Goal: Information Seeking & Learning: Check status

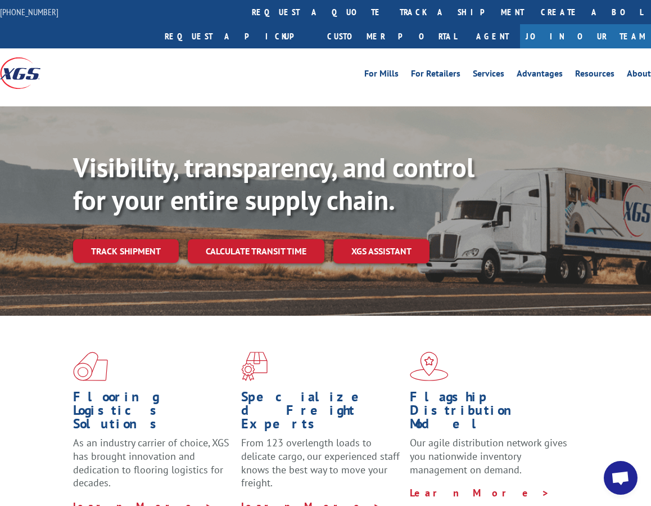
click at [164, 239] on link "Track shipment" at bounding box center [126, 251] width 106 height 24
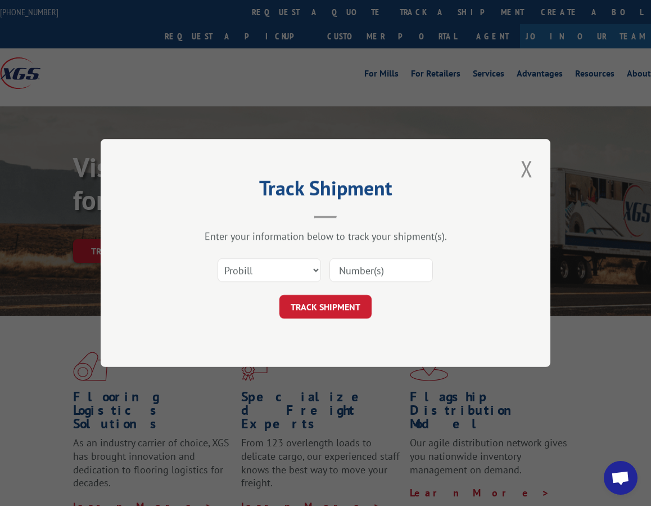
drag, startPoint x: 377, startPoint y: 251, endPoint x: 375, endPoint y: 258, distance: 7.3
click at [376, 256] on div "Select category... Probill BOL PO" at bounding box center [325, 269] width 337 height 37
drag, startPoint x: 370, startPoint y: 266, endPoint x: 353, endPoint y: 287, distance: 26.8
click at [368, 269] on input at bounding box center [381, 270] width 103 height 24
paste input "14798262"
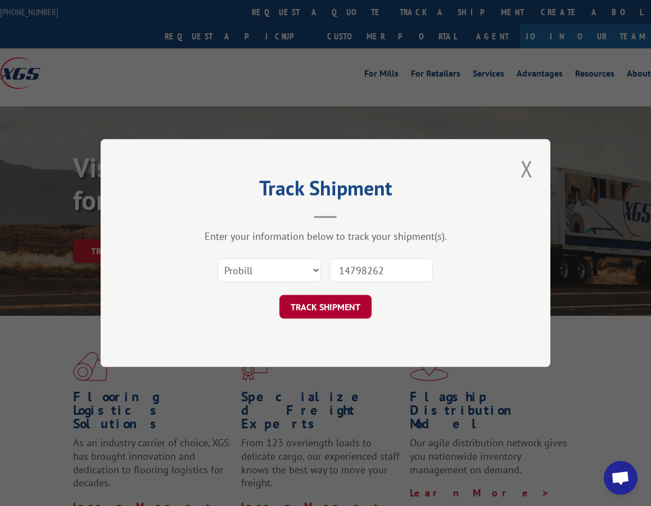
type input "14798262"
click at [319, 307] on button "TRACK SHIPMENT" at bounding box center [326, 307] width 92 height 24
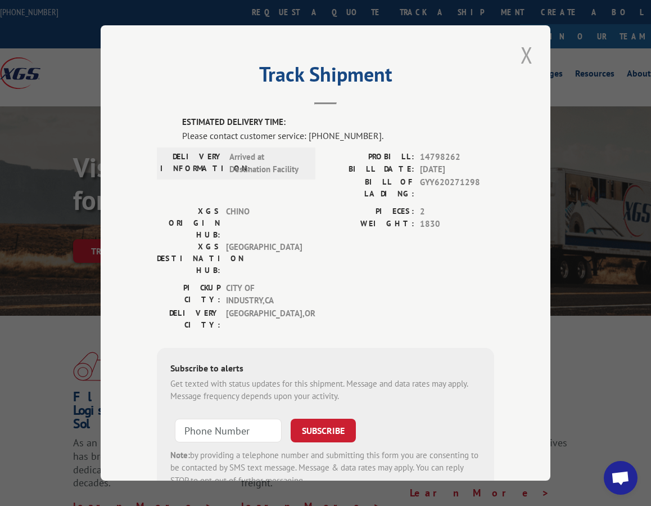
click at [536, 47] on button "Close modal" at bounding box center [526, 54] width 19 height 31
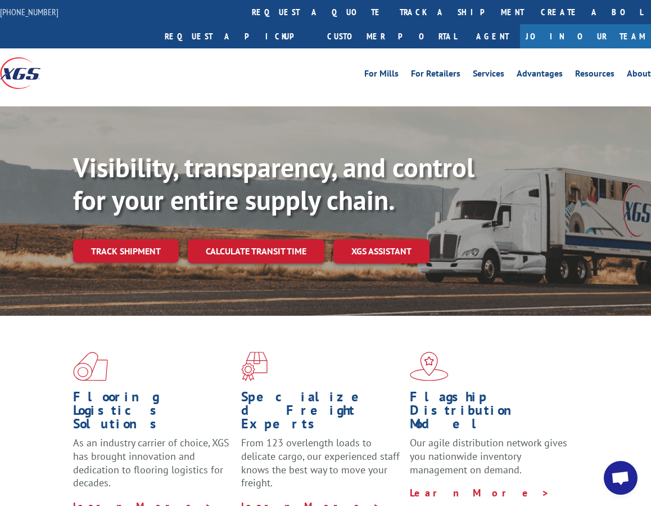
click at [105, 214] on div "Visibility, transparency, and control for your entire supply chain. Track shipm…" at bounding box center [362, 229] width 578 height 157
click at [116, 239] on link "Track shipment" at bounding box center [126, 251] width 106 height 24
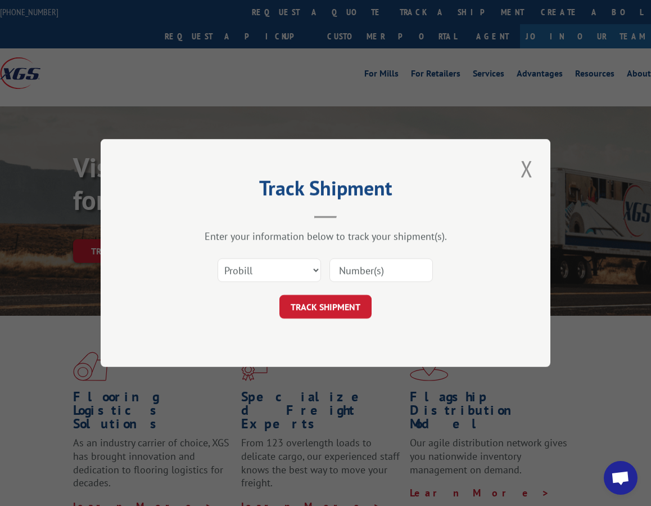
click at [355, 270] on input at bounding box center [381, 270] width 103 height 24
paste input "17386342"
type input "17386342"
click at [328, 305] on button "TRACK SHIPMENT" at bounding box center [326, 307] width 92 height 24
